Goal: Task Accomplishment & Management: Manage account settings

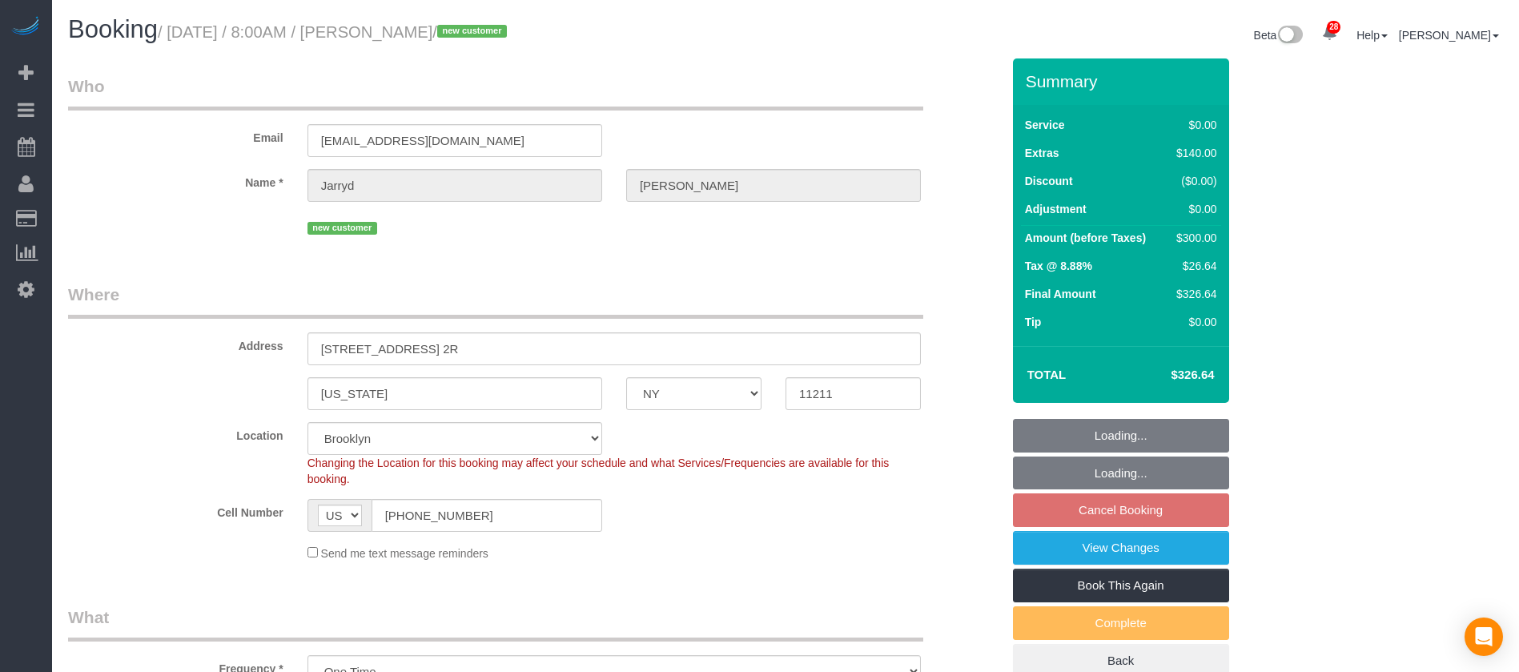
select select "NY"
select select "2"
select select "number:89"
select select "number:69"
select select "number:15"
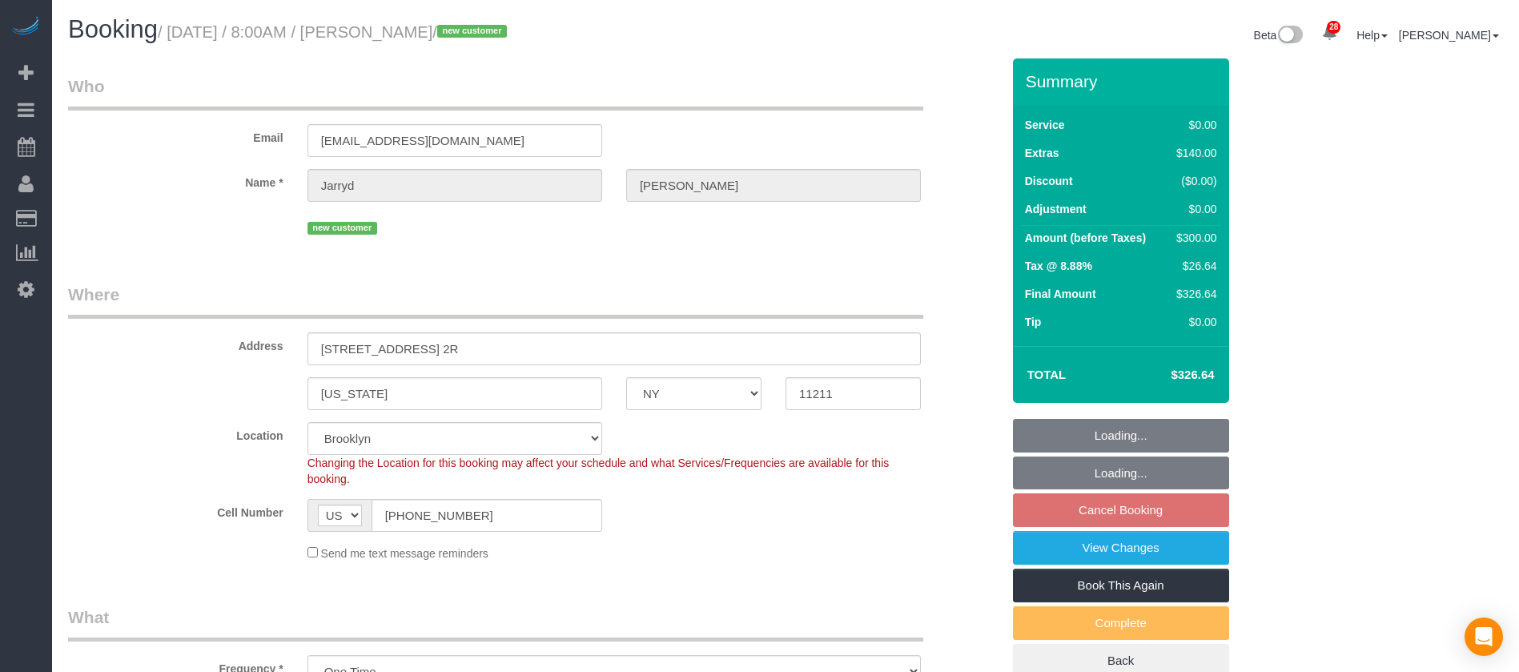
select select "number:5"
select select "spot61"
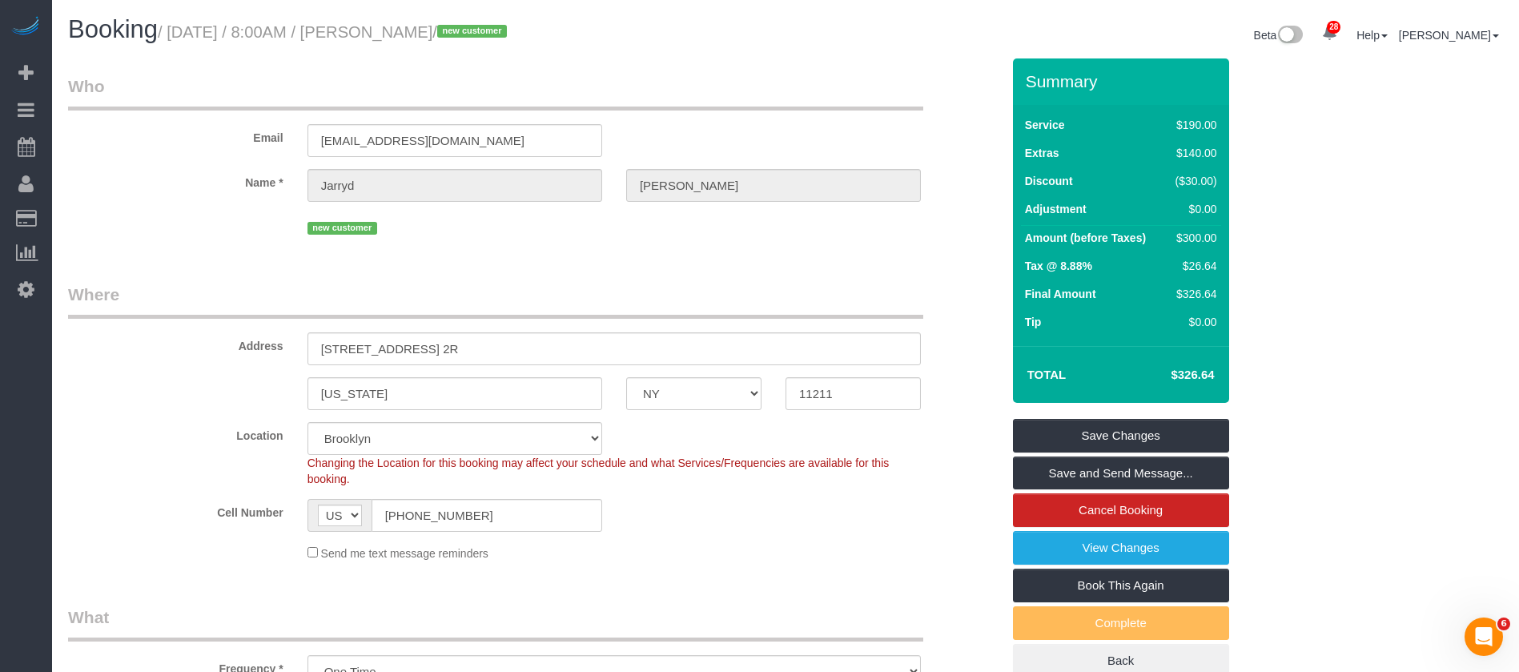
drag, startPoint x: 173, startPoint y: 30, endPoint x: 492, endPoint y: 31, distance: 318.6
click at [492, 31] on small "/ September 29, 2025 / 8:00AM / Jarryd Boyd / new customer" at bounding box center [335, 32] width 354 height 18
copy small "September 29, 2025 / 8:00AM / Jarryd Boyd"
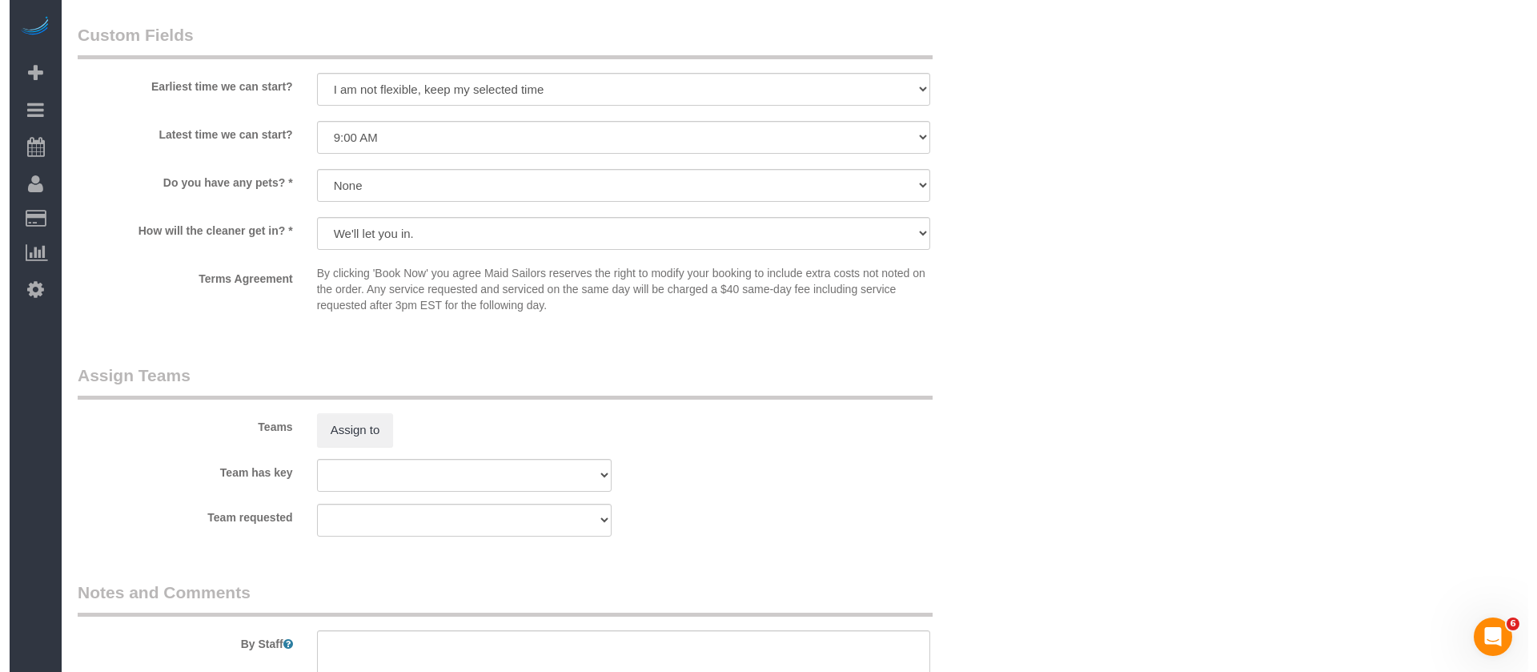
scroll to position [1921, 0]
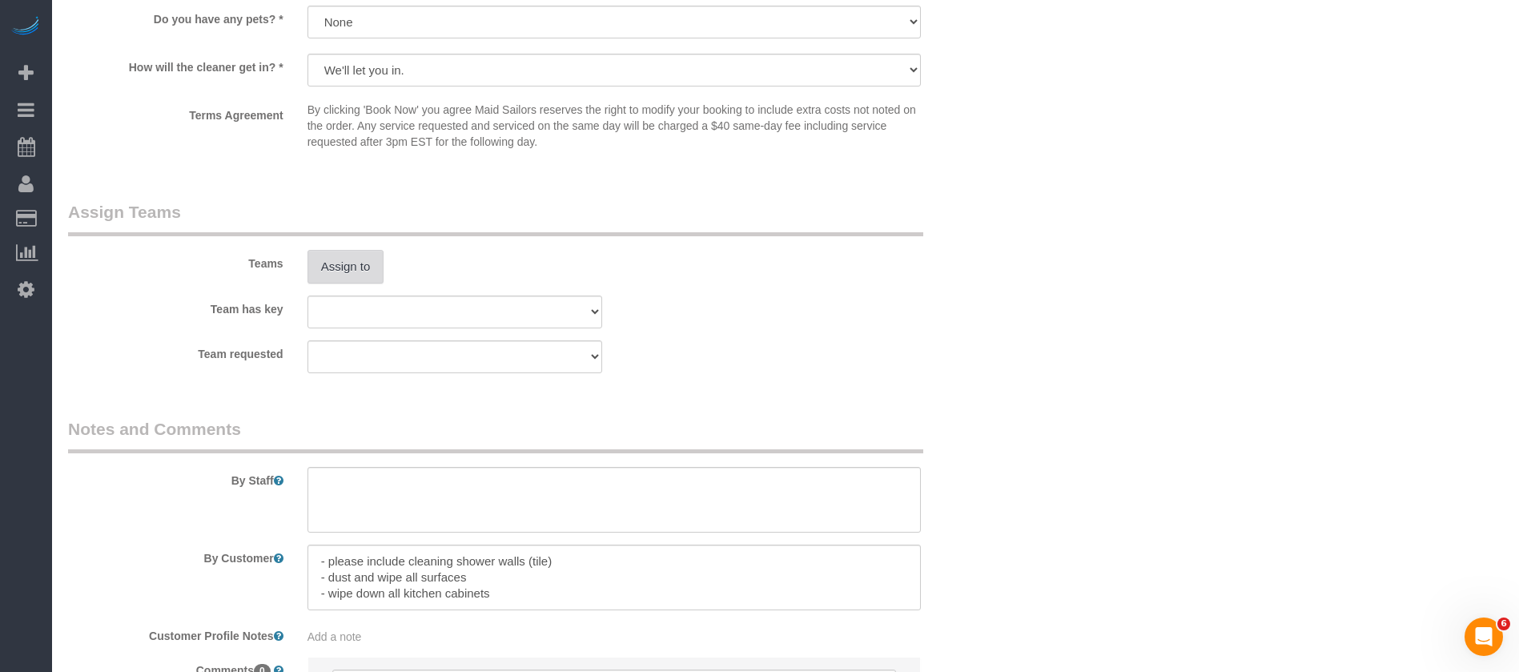
click at [307, 262] on button "Assign to" at bounding box center [345, 267] width 77 height 34
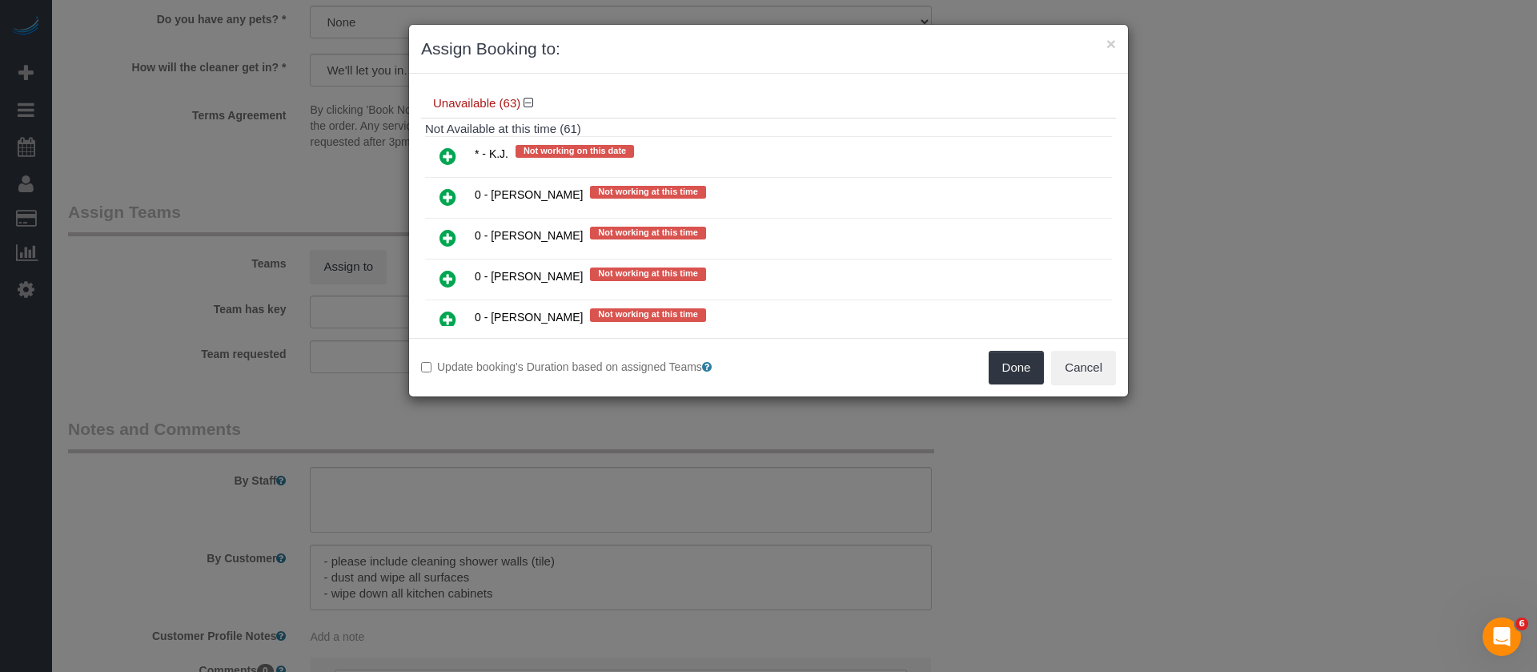
scroll to position [360, 0]
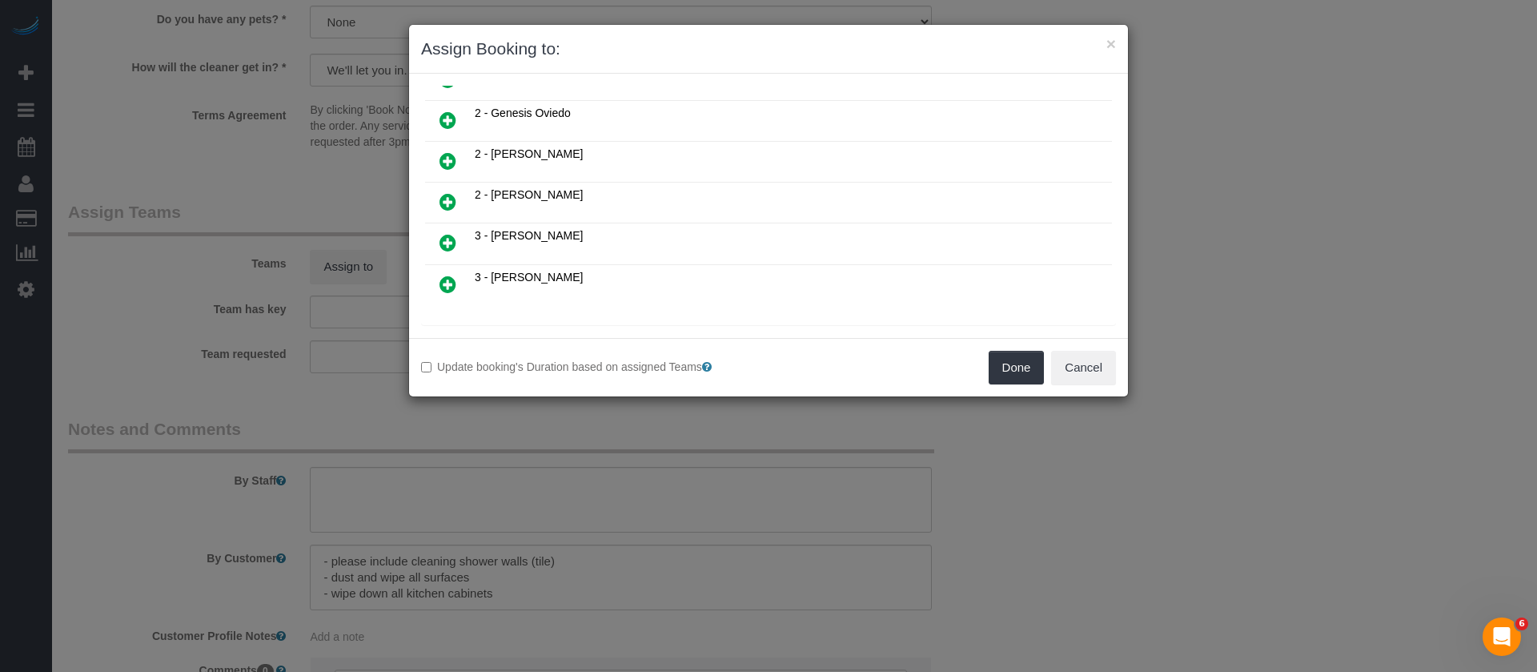
click at [453, 201] on icon at bounding box center [448, 201] width 17 height 19
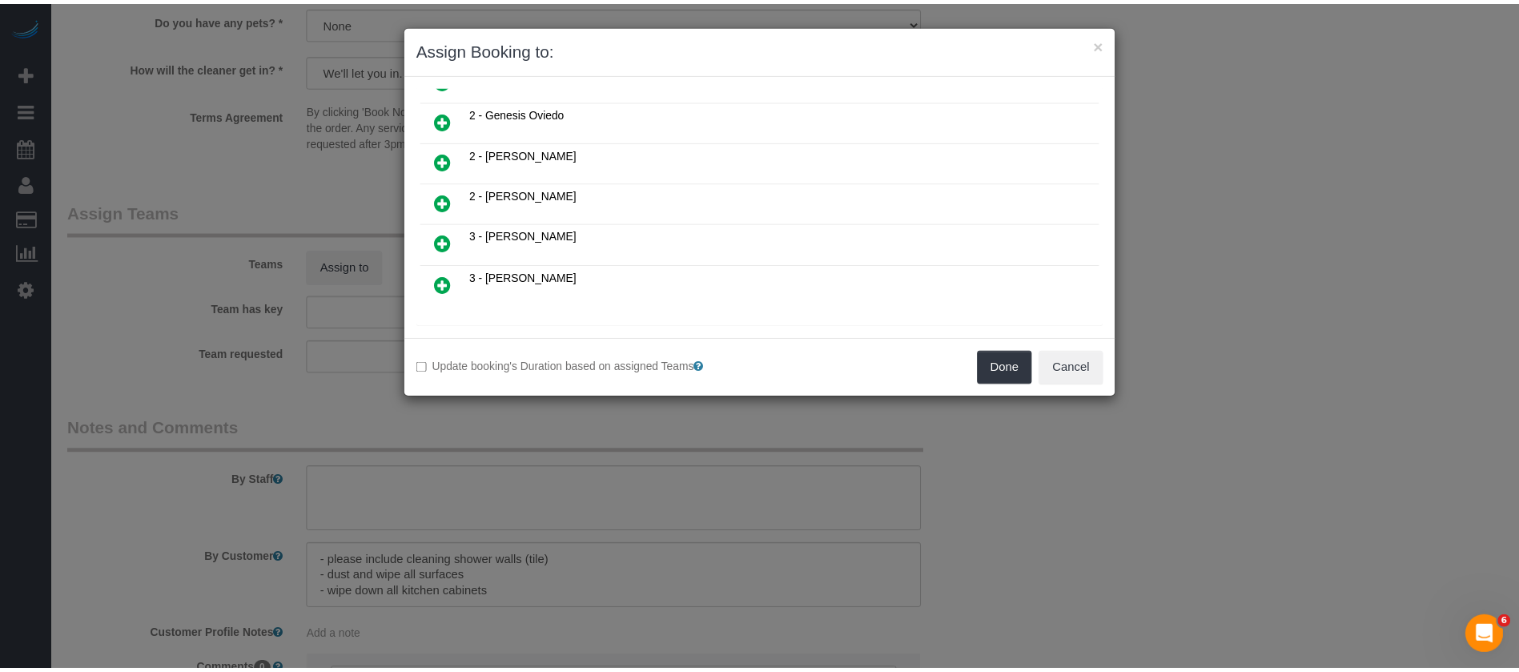
scroll to position [399, 0]
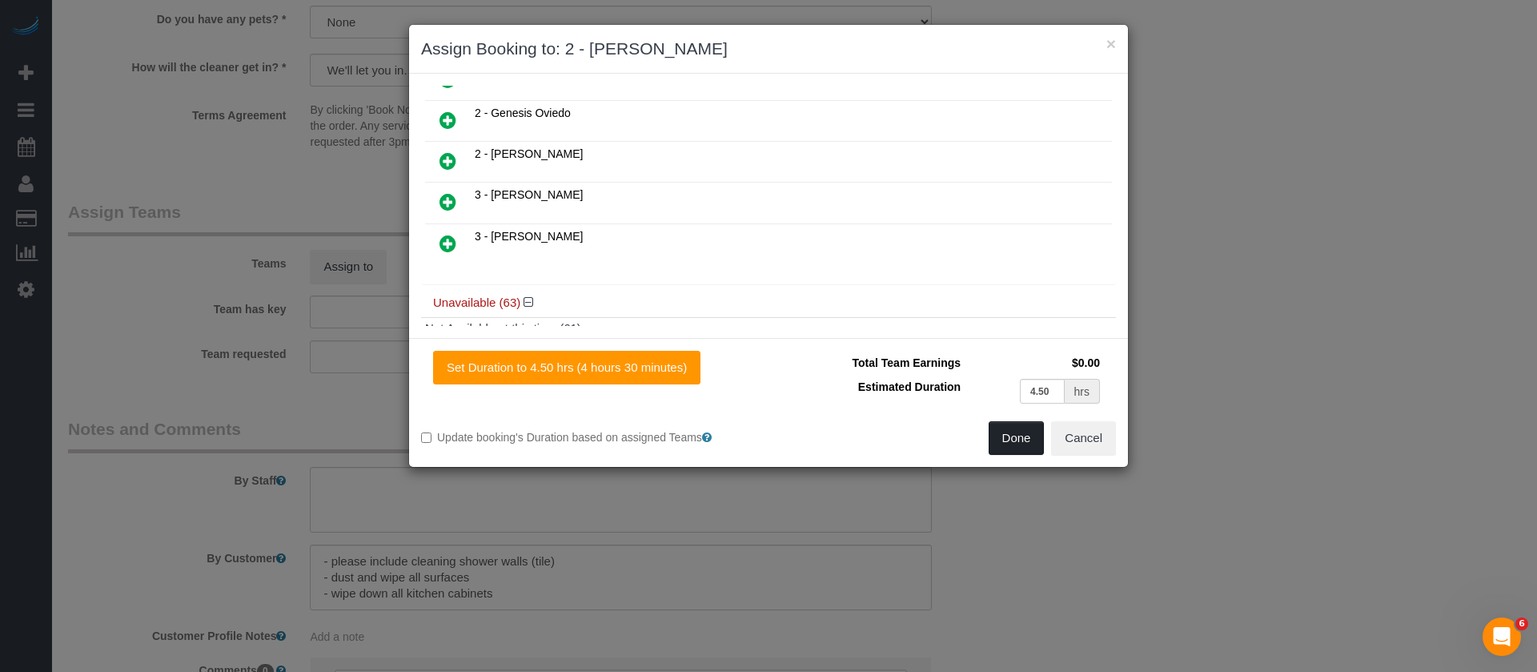
drag, startPoint x: 1013, startPoint y: 441, endPoint x: 1007, endPoint y: 428, distance: 14.3
click at [1015, 439] on button "Done" at bounding box center [1017, 438] width 56 height 34
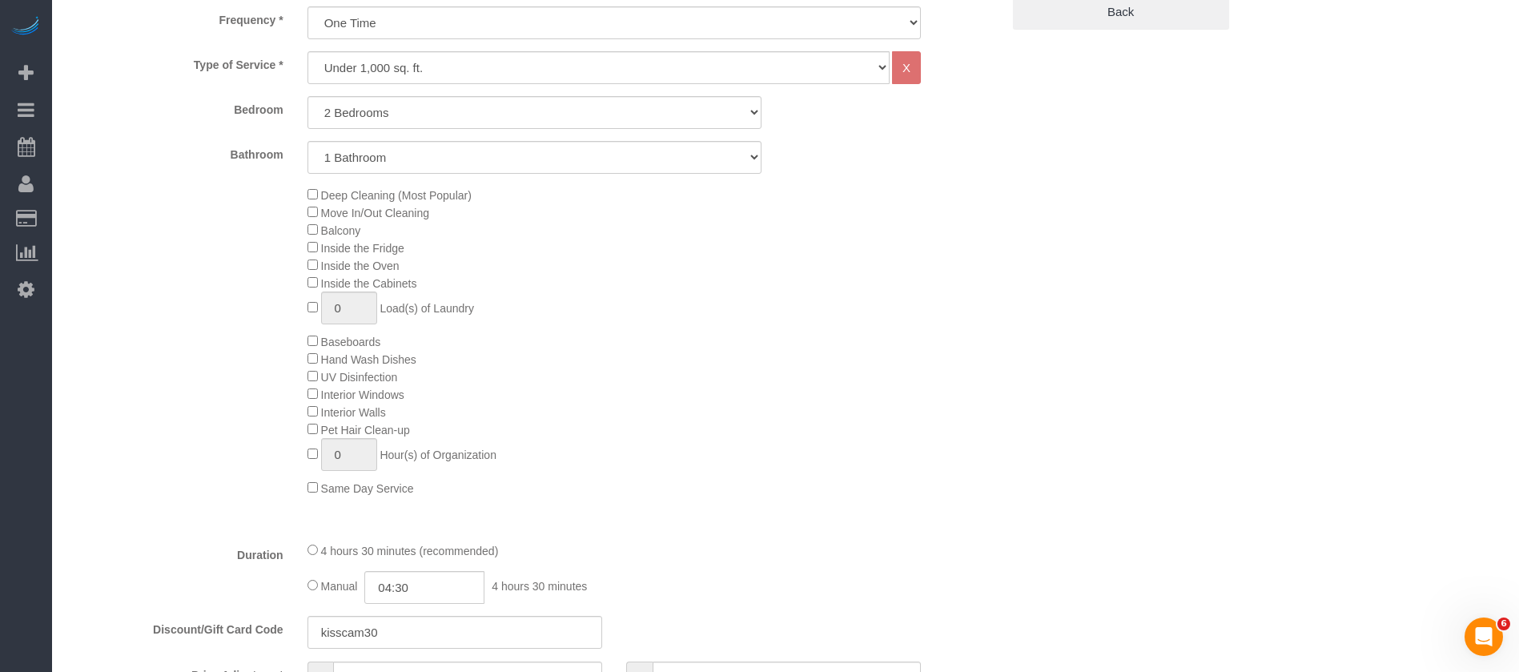
scroll to position [240, 0]
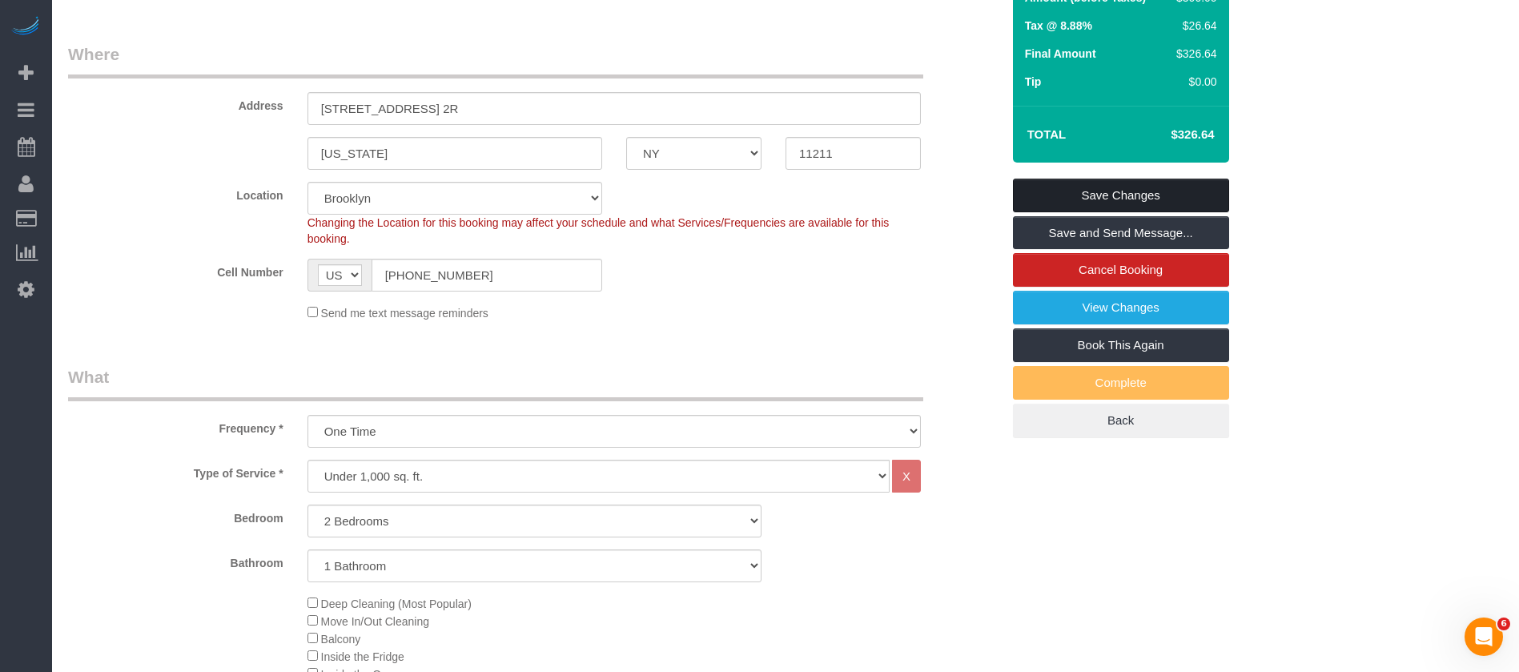
click at [1128, 191] on link "Save Changes" at bounding box center [1121, 196] width 216 height 34
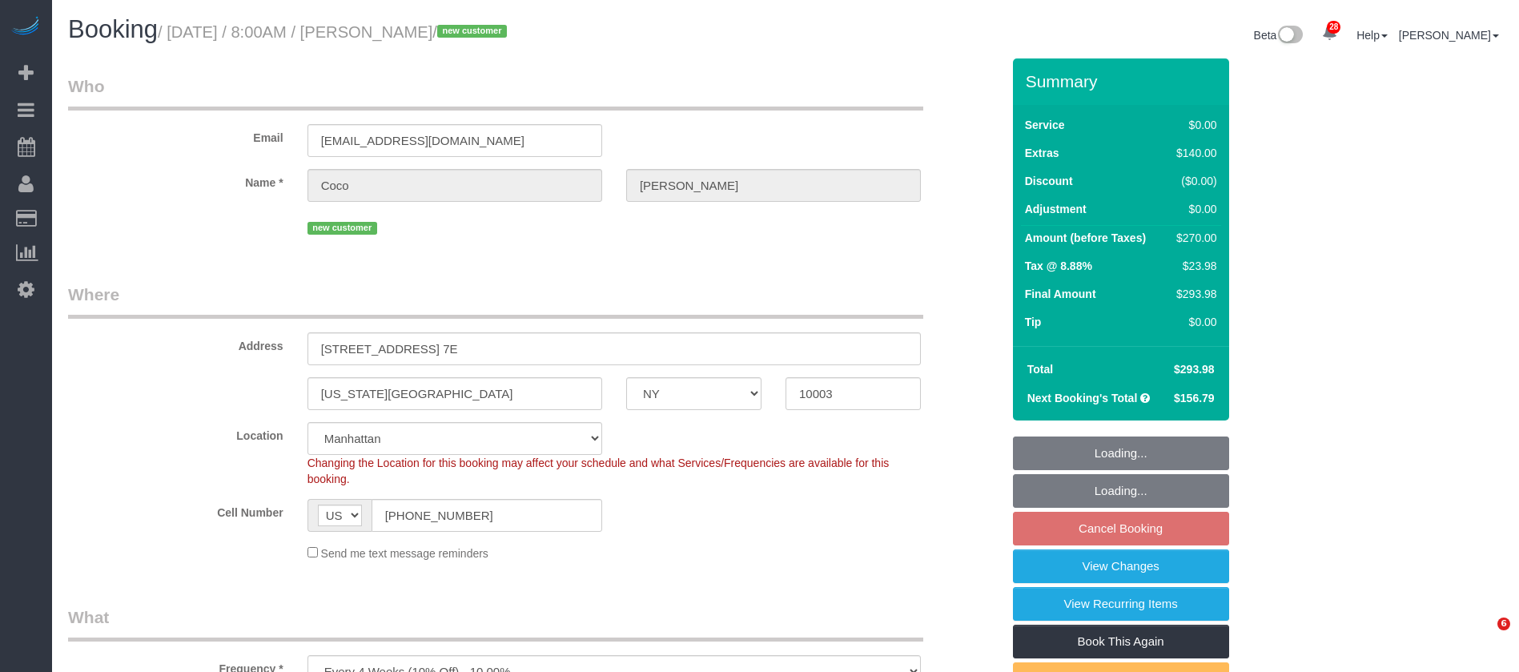
select select "NY"
select select "1"
select select "spot1"
select select "number:57"
select select "number:70"
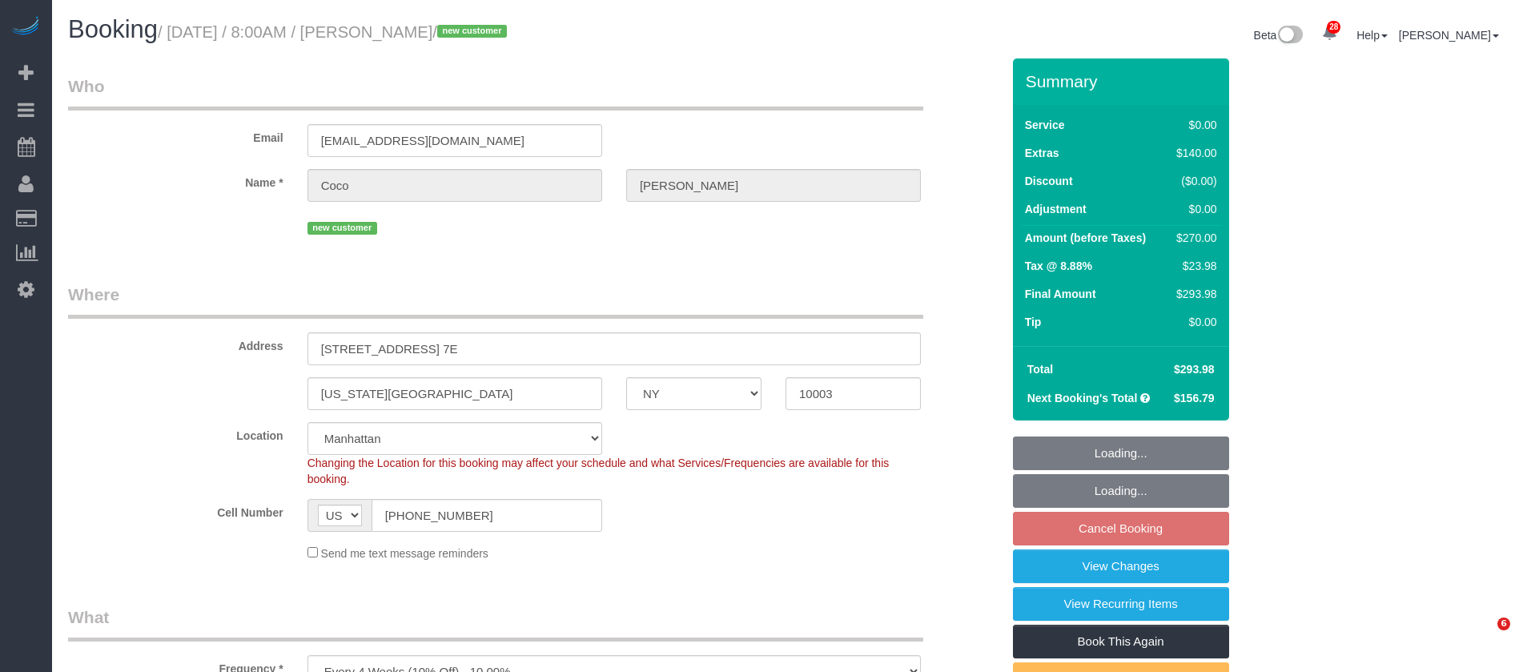
select select "number:15"
select select "number:5"
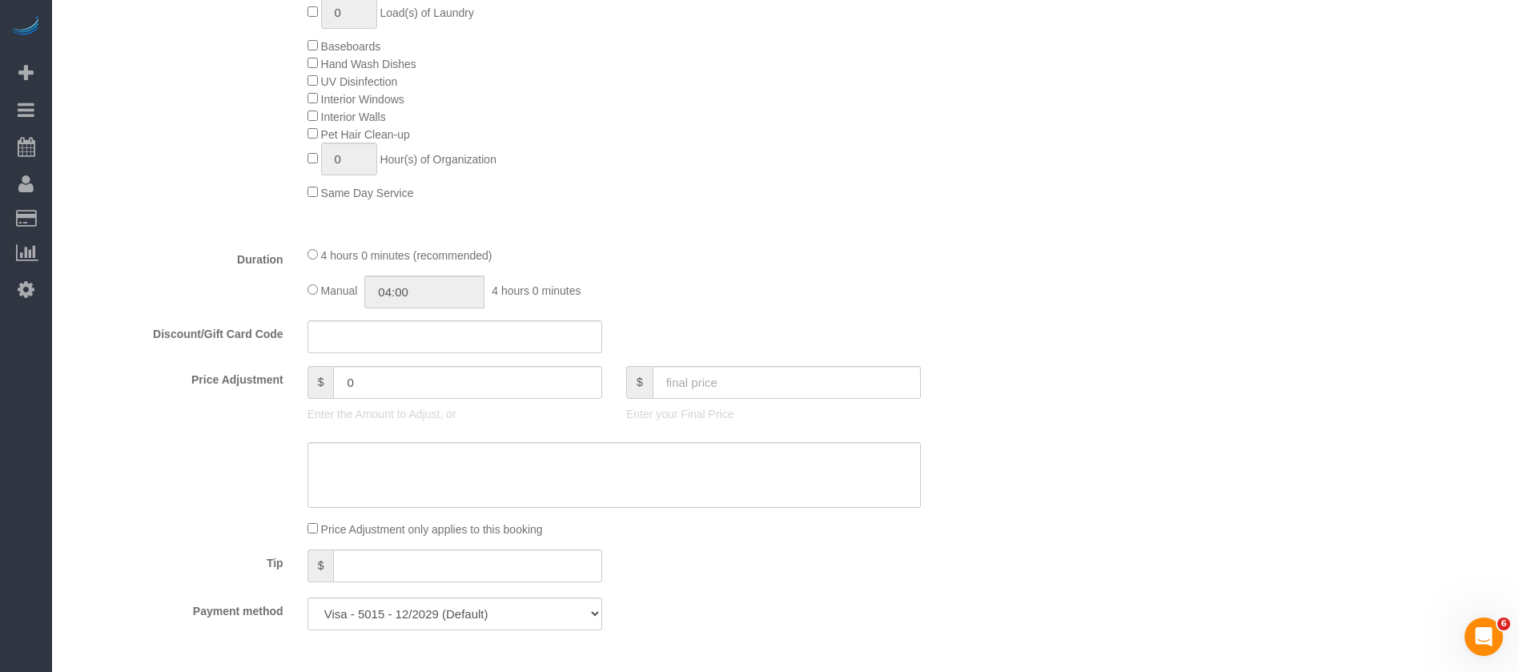
scroll to position [961, 0]
